Goal: Transaction & Acquisition: Purchase product/service

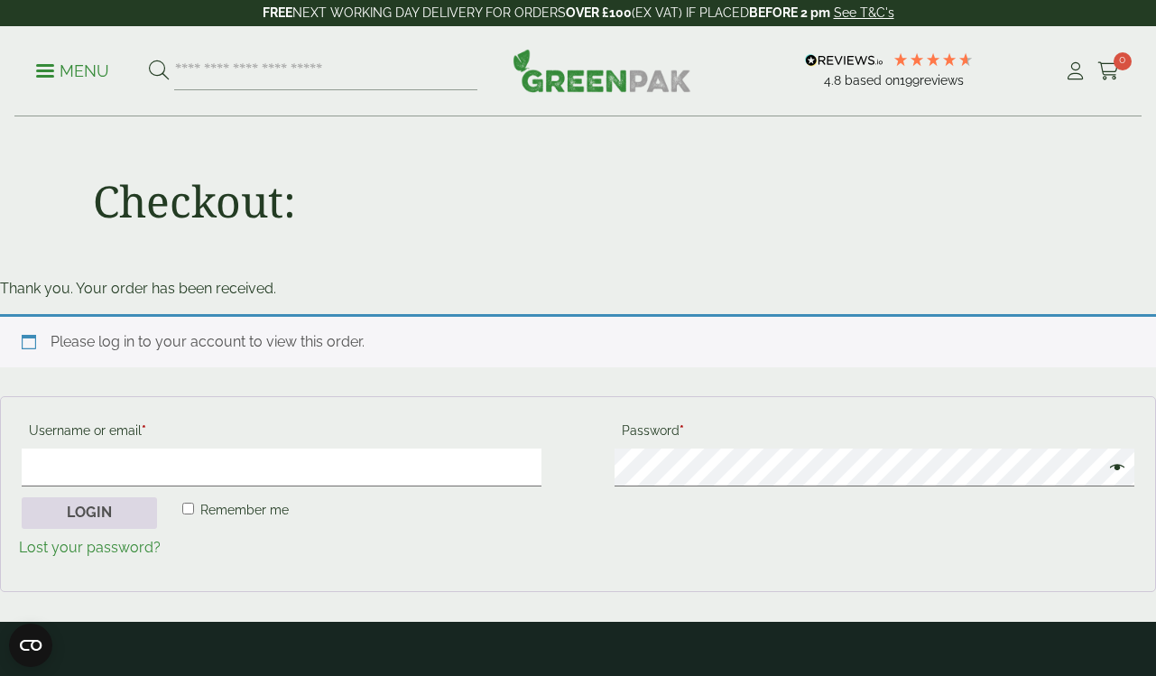
click at [93, 502] on button "Login" at bounding box center [89, 513] width 135 height 32
click at [119, 467] on input "Username or email * Required" at bounding box center [282, 467] width 520 height 38
type input "**********"
click at [109, 516] on button "Login" at bounding box center [89, 513] width 135 height 32
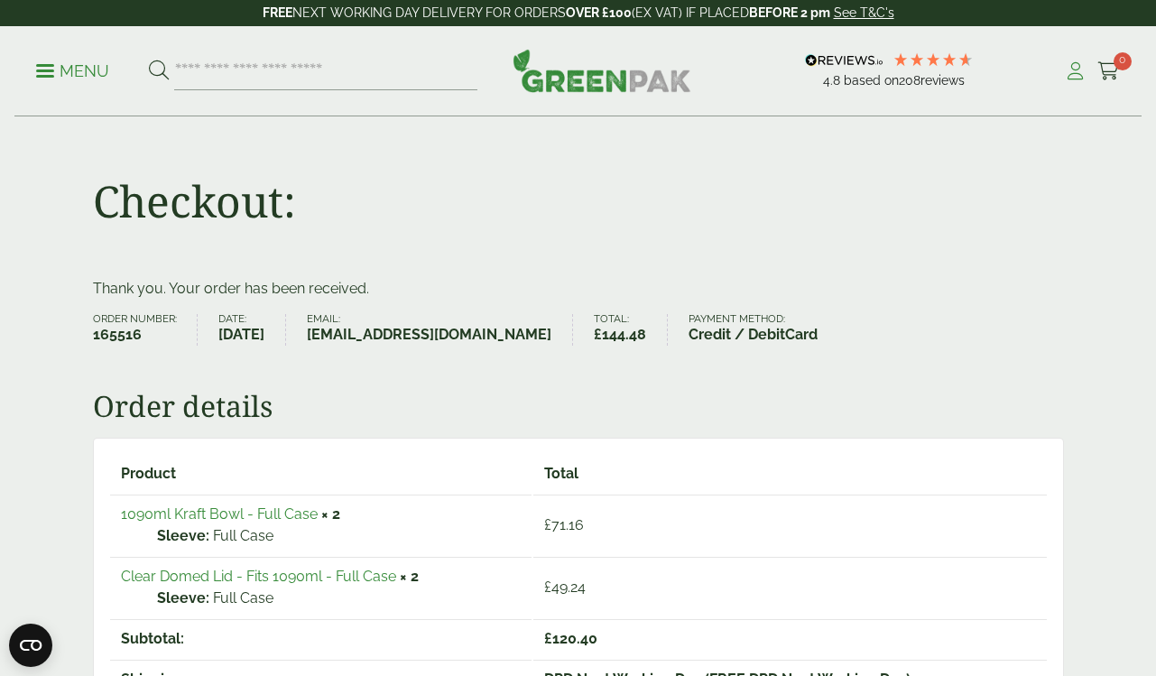
click at [1075, 72] on icon at bounding box center [1075, 71] width 23 height 18
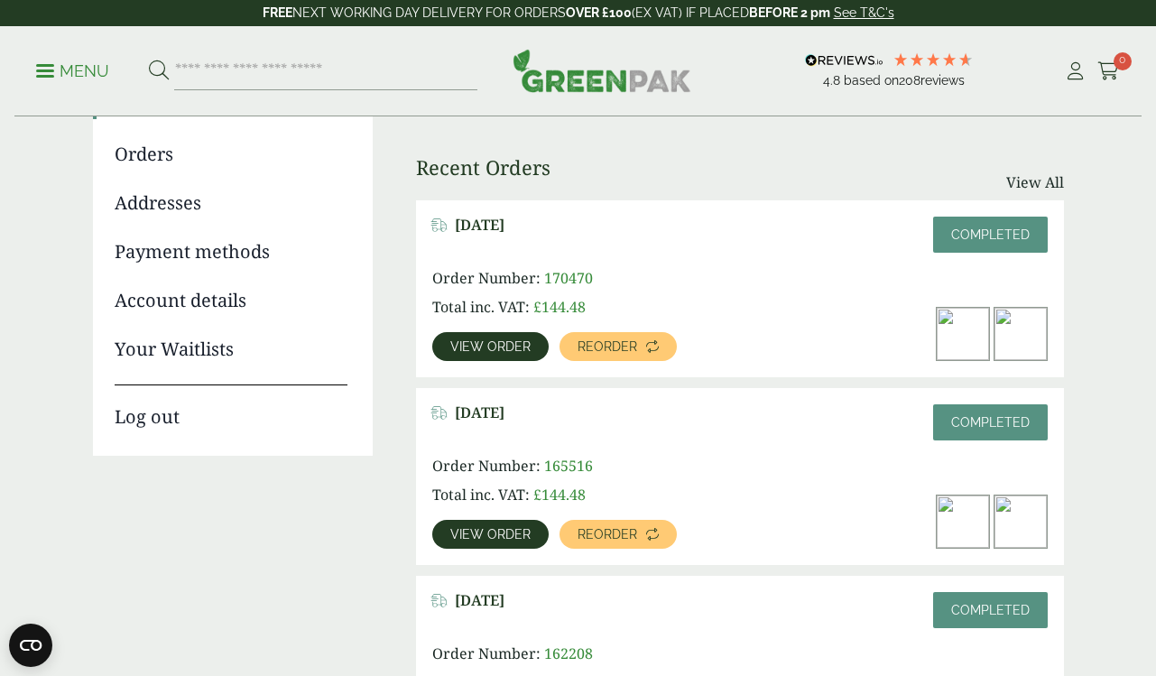
scroll to position [197, 0]
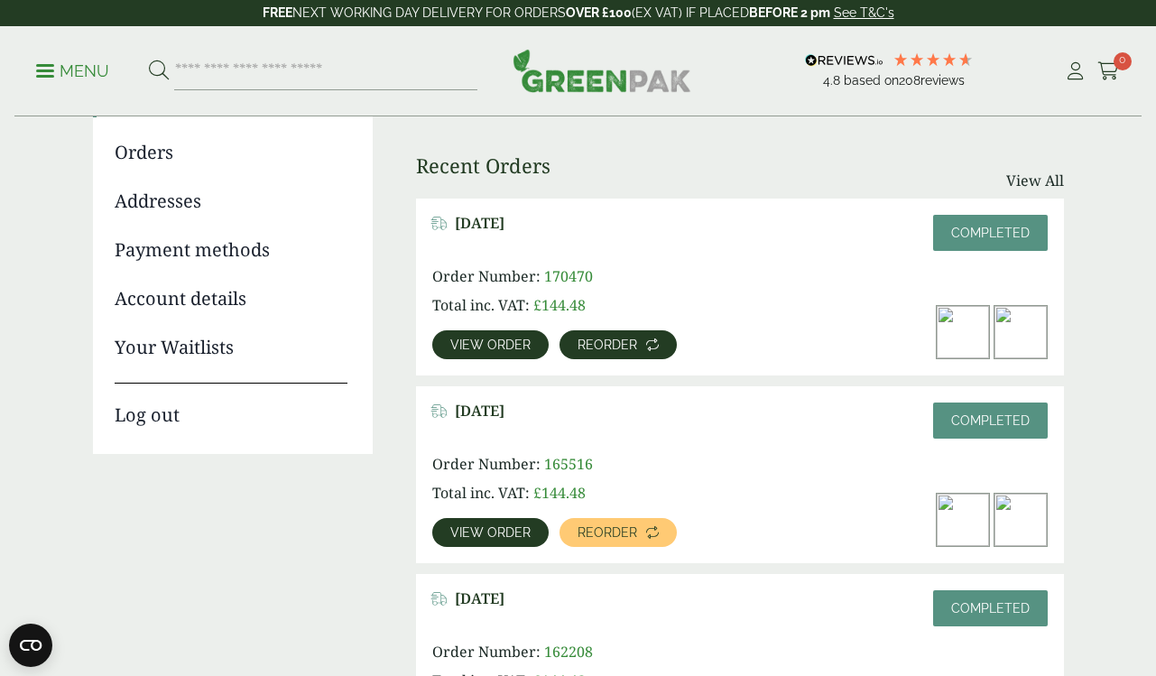
click at [612, 344] on span "Reorder" at bounding box center [607, 344] width 60 height 13
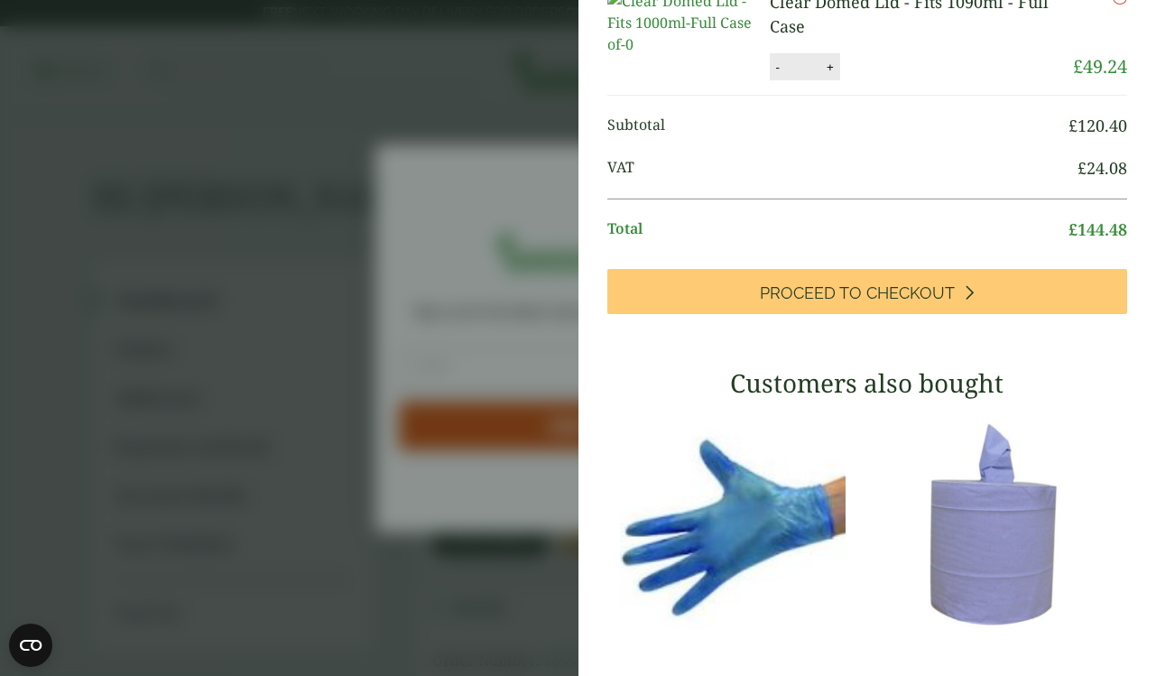
scroll to position [369, 0]
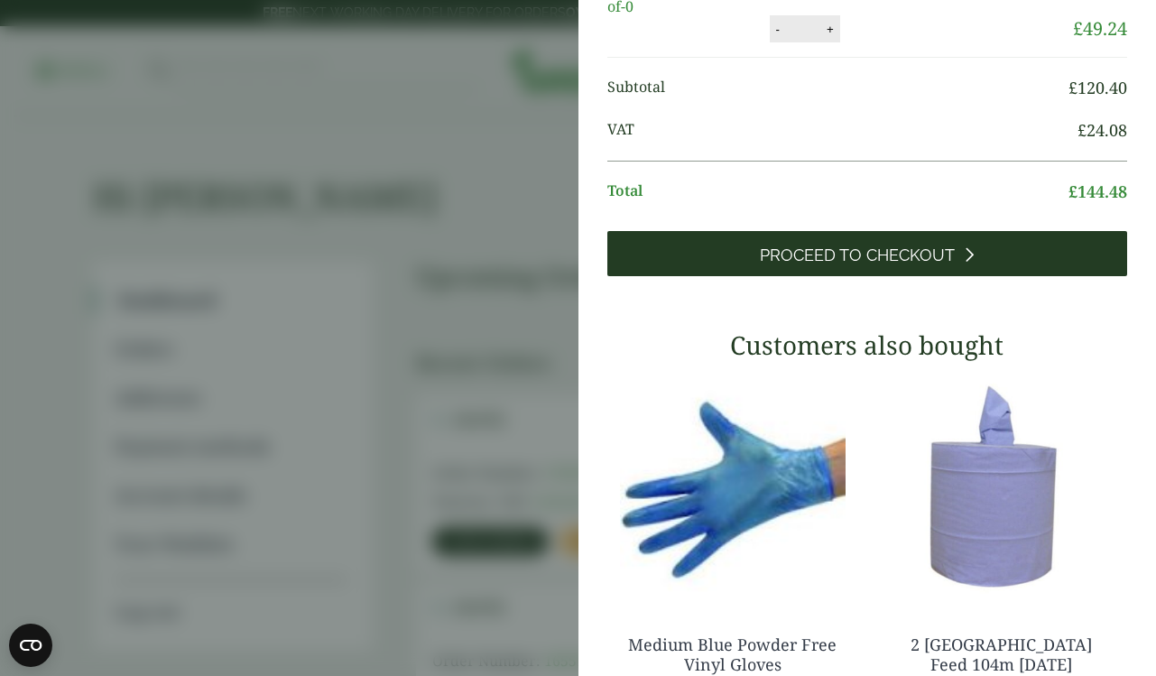
click at [782, 265] on span "Proceed to Checkout" at bounding box center [857, 255] width 195 height 20
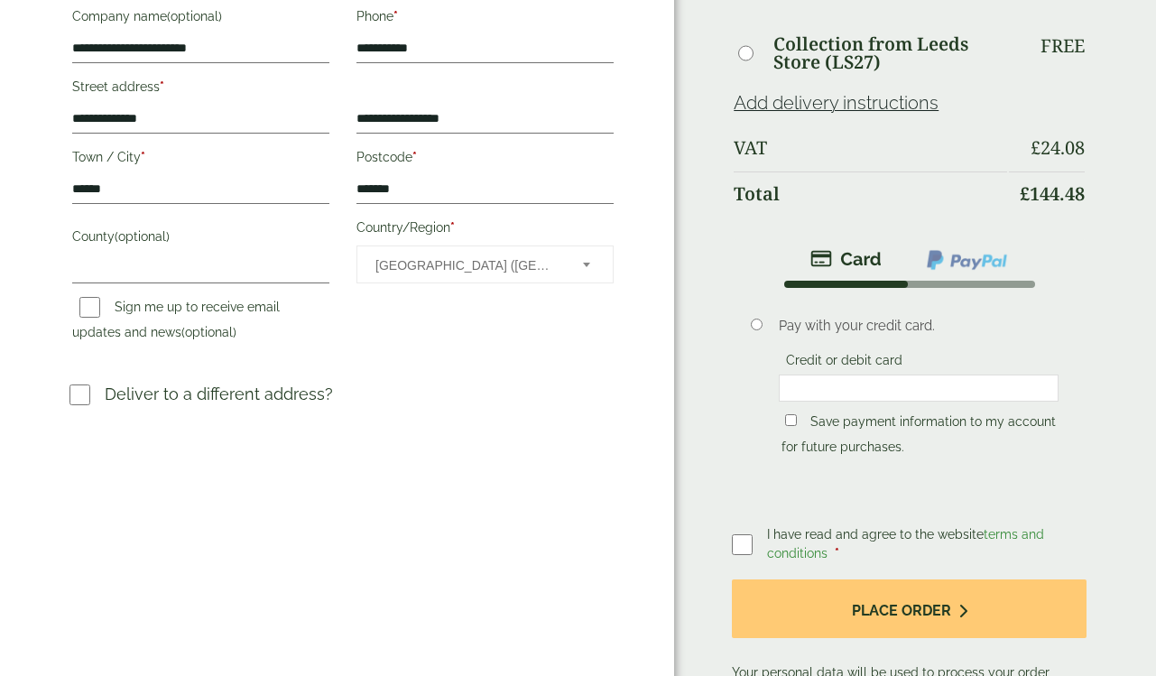
scroll to position [420, 0]
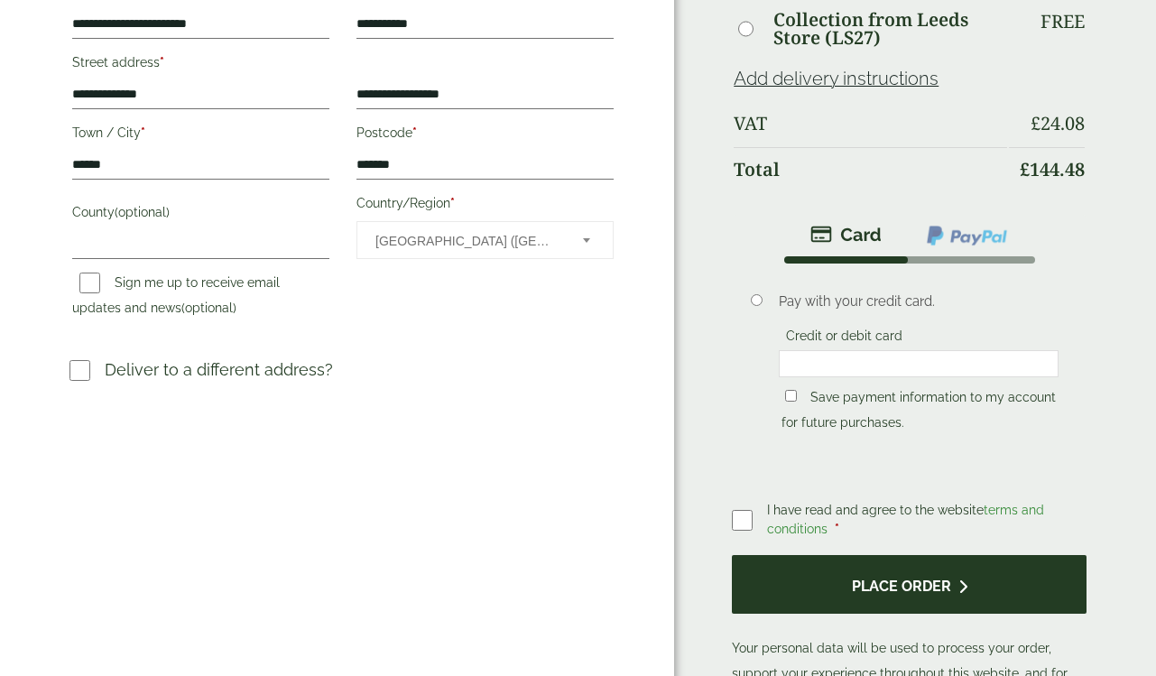
click at [854, 562] on button "Place order" at bounding box center [909, 584] width 355 height 59
